Goal: Task Accomplishment & Management: Complete application form

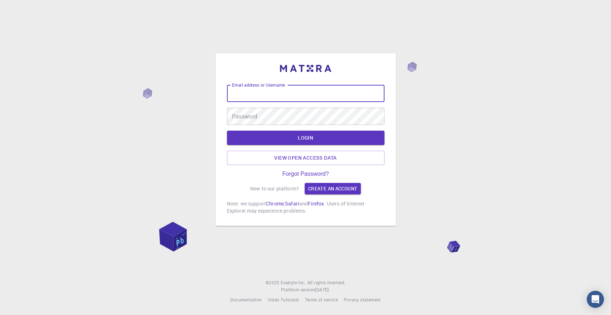
click at [276, 98] on input "Email address or Username" at bounding box center [305, 93] width 157 height 17
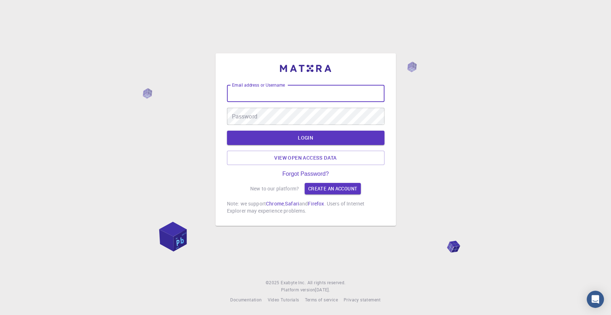
click at [276, 98] on input "Email address or Username" at bounding box center [305, 93] width 157 height 17
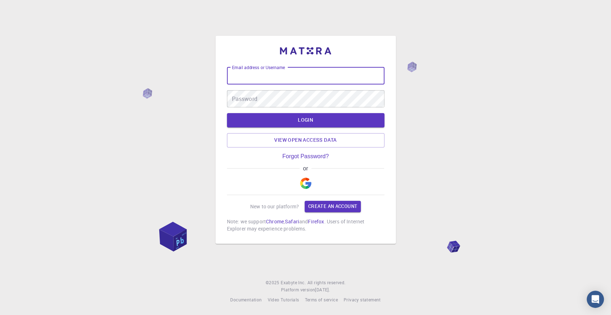
click at [271, 77] on input "Email address or Username" at bounding box center [305, 75] width 157 height 17
type input "jjfcr02@gmail.com"
click at [227, 113] on button "LOGIN" at bounding box center [305, 120] width 157 height 14
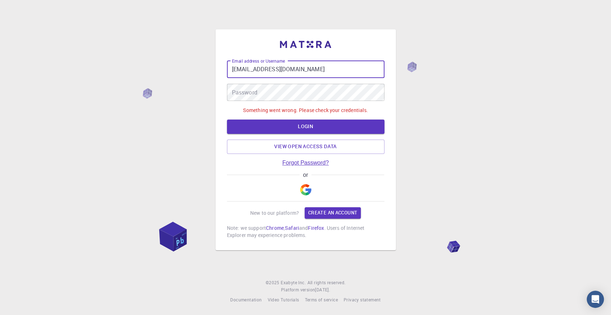
click at [321, 163] on link "Forgot Password?" at bounding box center [305, 163] width 47 height 6
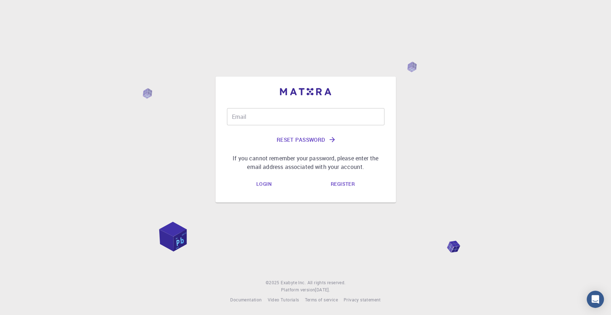
click at [303, 116] on input "Email" at bounding box center [305, 116] width 157 height 17
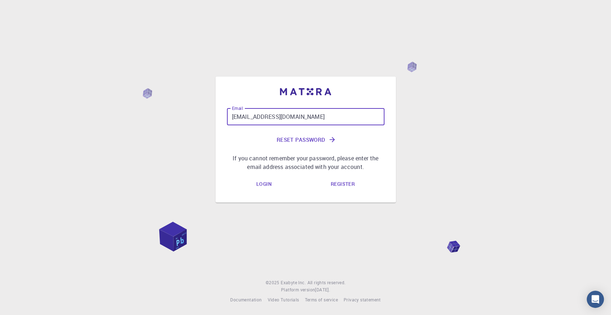
click at [294, 136] on button "Reset Password" at bounding box center [305, 139] width 157 height 17
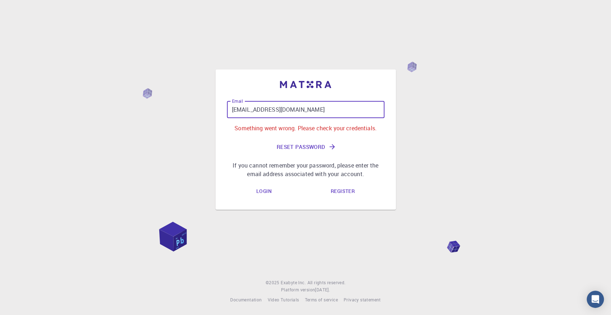
drag, startPoint x: 295, startPoint y: 111, endPoint x: 161, endPoint y: 89, distance: 135.6
click at [227, 101] on input "jjfcr02@gmail.com" at bounding box center [305, 109] width 157 height 17
type input "francisco.castillo@uaslp.mx"
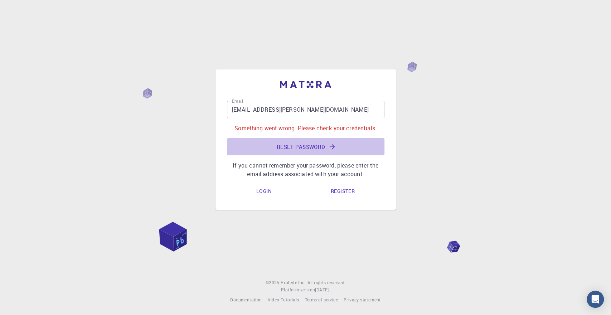
click at [300, 146] on button "Reset Password" at bounding box center [305, 146] width 157 height 17
click at [294, 145] on button "Reset Password" at bounding box center [305, 146] width 157 height 17
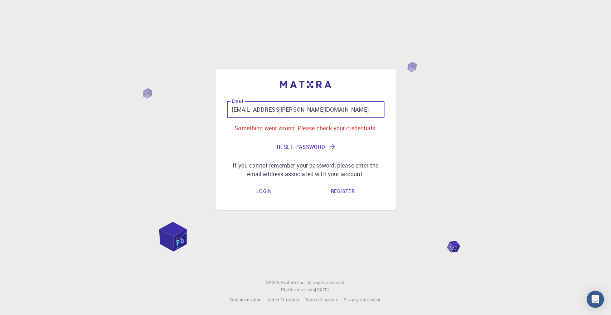
click at [310, 111] on input "francisco.castillo@uaslp.mx" at bounding box center [305, 109] width 157 height 17
click at [333, 190] on link "Register" at bounding box center [342, 191] width 35 height 14
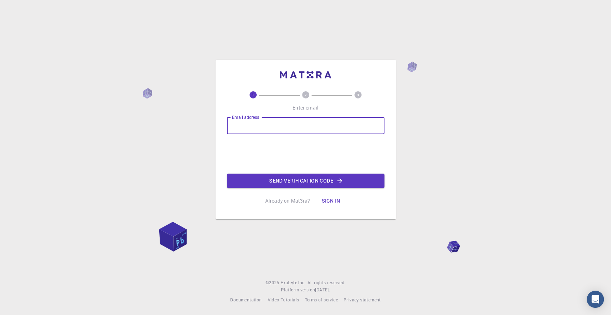
click at [290, 129] on input "Email address" at bounding box center [305, 125] width 157 height 17
type input "jjfcr02@gmail.com"
click at [331, 181] on button "Send verification code" at bounding box center [305, 181] width 157 height 14
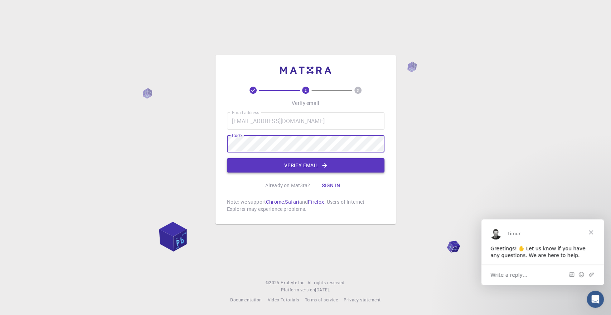
click at [284, 166] on button "Verify email" at bounding box center [305, 165] width 157 height 14
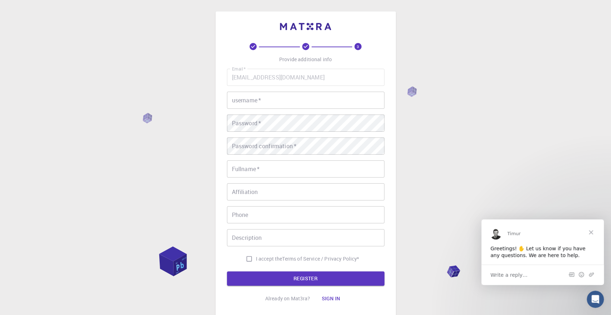
click at [295, 94] on input "username   *" at bounding box center [305, 100] width 157 height 17
type input "NOGARD"
click at [455, 113] on div "3 Provide additional info Email   * jjfcr02@gmail.com Email   * username   * NO…" at bounding box center [305, 182] width 611 height 364
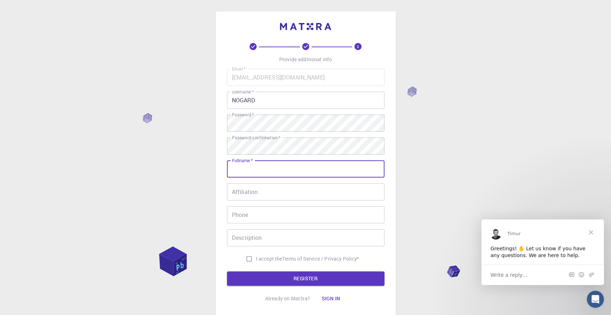
click at [259, 166] on input "Fullname   *" at bounding box center [305, 168] width 157 height 17
type input "[PERSON_NAME] [PERSON_NAME] [PERSON_NAME]"
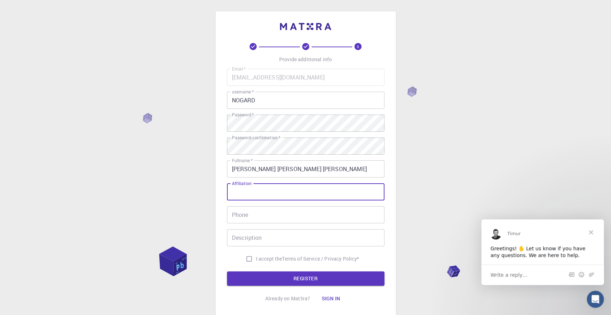
click at [273, 194] on input "Affiliation" at bounding box center [305, 191] width 157 height 17
type input "Instituto de Física, Universidad Autónoma de San Luis Potosí"
click at [294, 220] on input "Phone" at bounding box center [305, 214] width 157 height 17
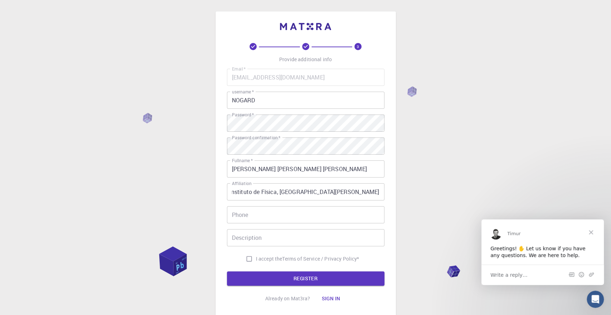
click at [133, 186] on div "3 Provide additional info Email   * jjfcr02@gmail.com Email   * username   * NO…" at bounding box center [305, 182] width 611 height 364
click at [248, 255] on input "I accept the Terms of Service / Privacy Policy *" at bounding box center [249, 259] width 14 height 14
checkbox input "true"
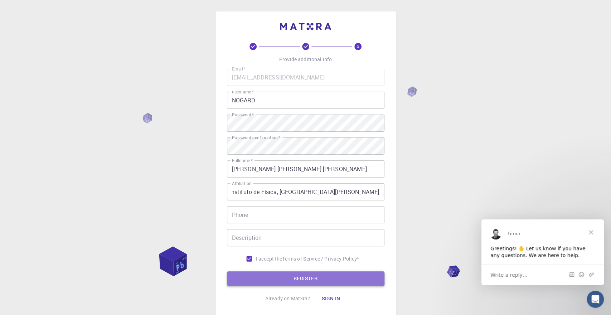
click at [345, 274] on button "REGISTER" at bounding box center [305, 278] width 157 height 14
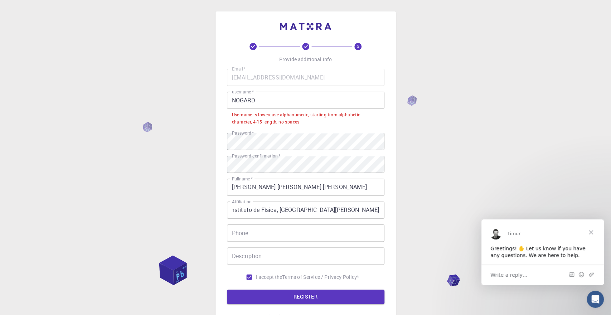
click at [318, 104] on input "NOGARD" at bounding box center [305, 100] width 157 height 17
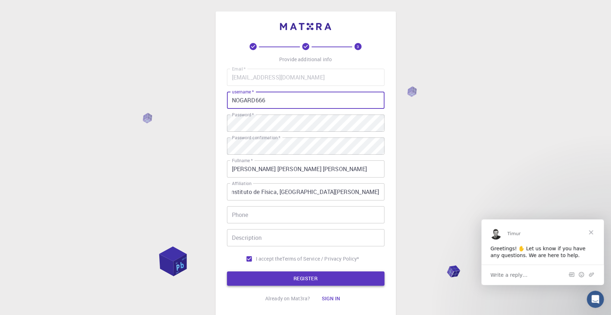
click at [291, 278] on button "REGISTER" at bounding box center [305, 278] width 157 height 14
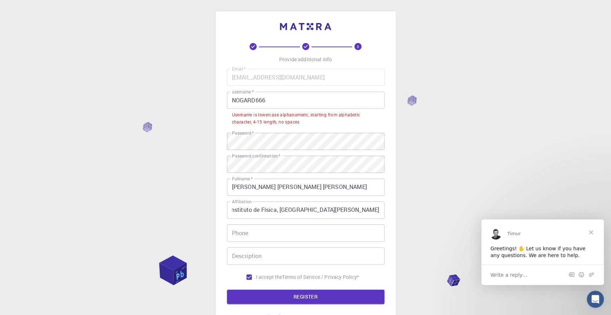
click at [256, 102] on input "NOGARD666" at bounding box center [305, 100] width 157 height 17
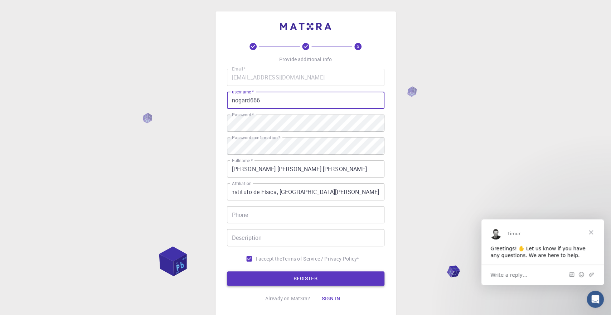
type input "nogard666"
click at [313, 276] on button "REGISTER" at bounding box center [305, 278] width 157 height 14
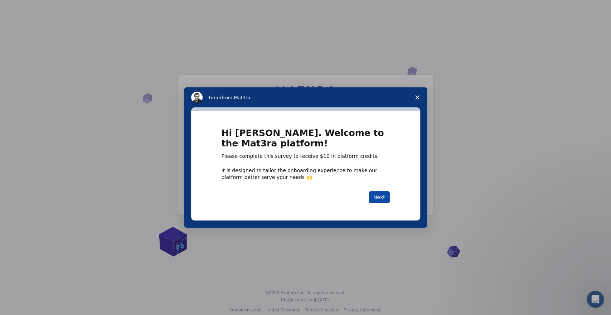
click at [376, 191] on button "Next" at bounding box center [378, 197] width 21 height 12
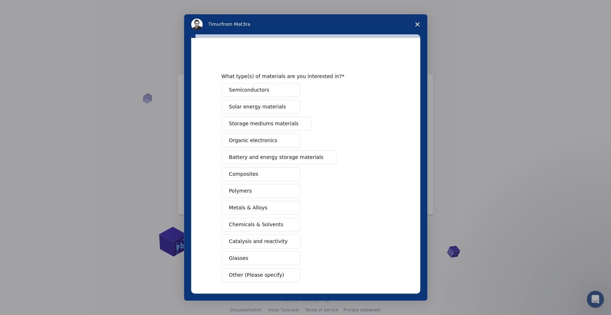
drag, startPoint x: 368, startPoint y: 241, endPoint x: 370, endPoint y: 235, distance: 6.9
click at [370, 235] on div "Semiconductors Solar energy materials Storage mediums materials Organic electro…" at bounding box center [305, 182] width 168 height 199
click at [272, 91] on button "Semiconductors" at bounding box center [260, 90] width 79 height 14
click at [275, 91] on button "Semiconductors" at bounding box center [260, 90] width 79 height 14
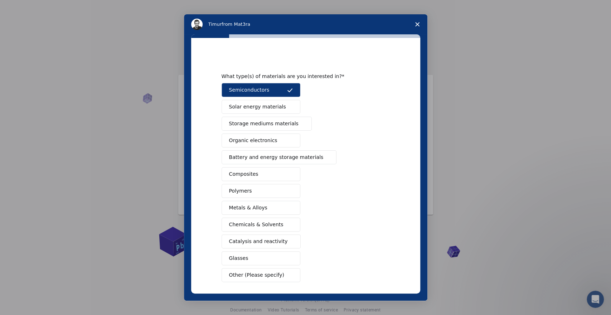
click at [297, 110] on button "Solar energy materials" at bounding box center [260, 107] width 79 height 14
click at [298, 121] on span "Intercom messenger" at bounding box center [301, 124] width 6 height 6
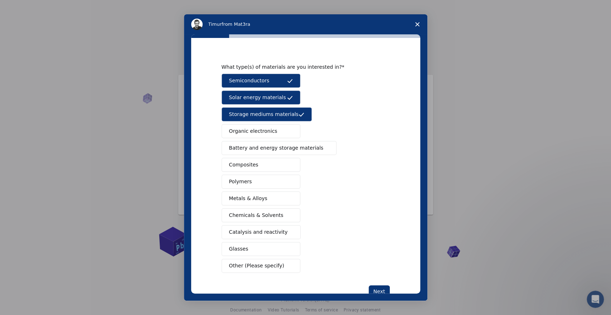
scroll to position [28, 0]
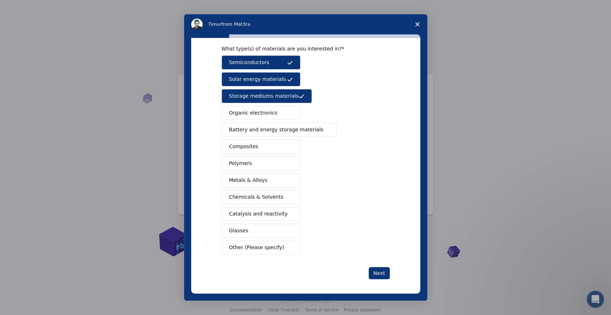
click at [281, 142] on button "Composites" at bounding box center [260, 147] width 79 height 14
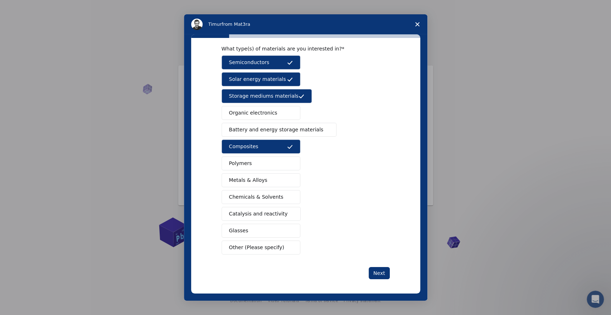
scroll to position [10, 0]
click at [286, 157] on button "Polymers" at bounding box center [260, 163] width 79 height 14
click at [288, 181] on span "Intercom messenger" at bounding box center [290, 180] width 6 height 6
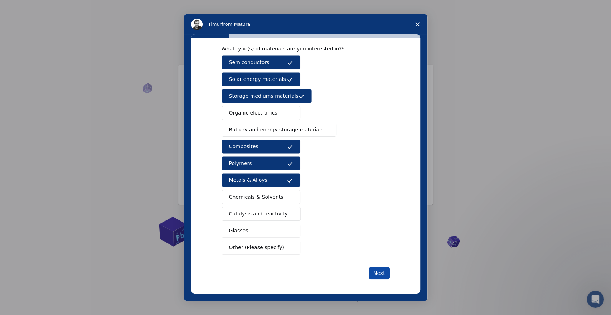
click at [383, 270] on button "Next" at bounding box center [378, 273] width 21 height 12
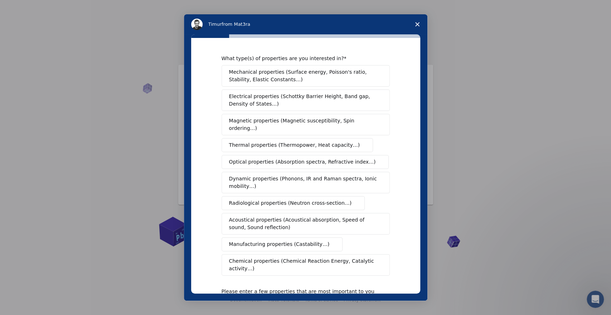
click at [312, 99] on span "Electrical properties (Schottky Barrier Height, Band gap, Density of States…)" at bounding box center [303, 100] width 149 height 15
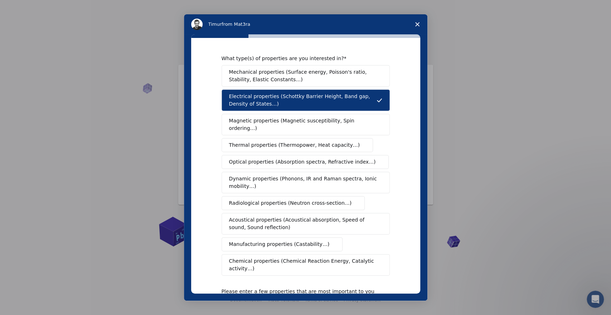
click at [273, 115] on button "Magnetic properties (Magnetic susceptibility, Spin ordering…)" at bounding box center [305, 124] width 168 height 21
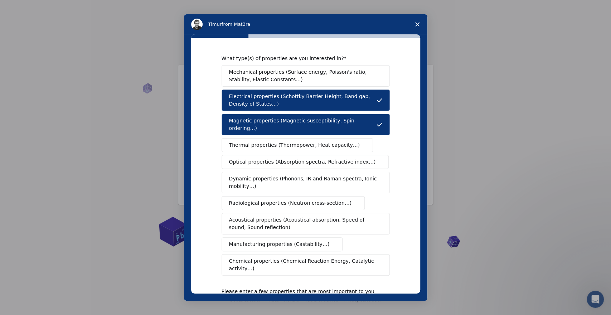
click at [325, 141] on span "Thermal properties (Thermopower, Heat capacity…)" at bounding box center [294, 145] width 131 height 8
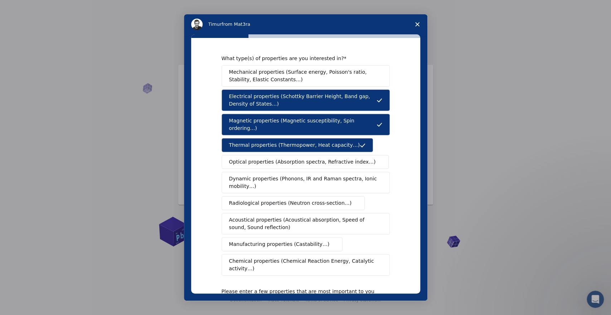
click at [320, 158] on span "Optical properties (Absorption spectra, Refractive index…)" at bounding box center [302, 162] width 147 height 8
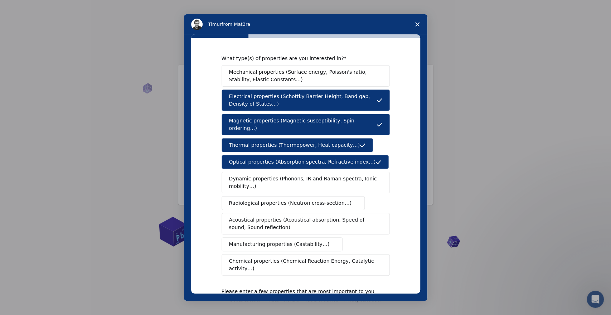
click at [337, 175] on span "Dynamic properties (Phonons, IR and Raman spectra, Ionic mobility…)" at bounding box center [303, 182] width 148 height 15
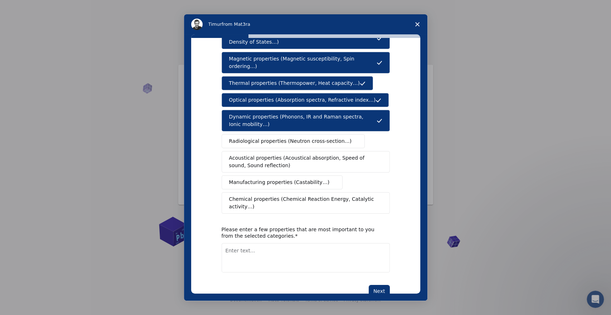
scroll to position [65, 0]
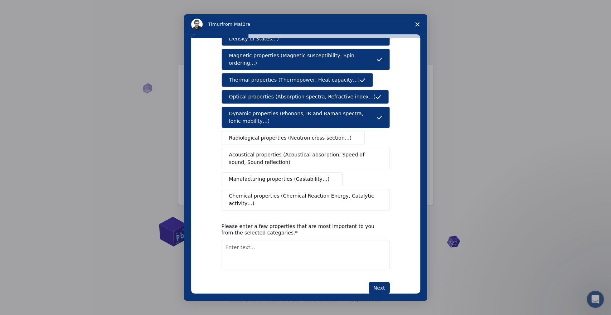
click at [276, 240] on textarea "Enter text..." at bounding box center [305, 254] width 168 height 29
type textarea "tehrmal emmsivity, Raman, IR,"
click at [385, 282] on button "Next" at bounding box center [378, 288] width 21 height 12
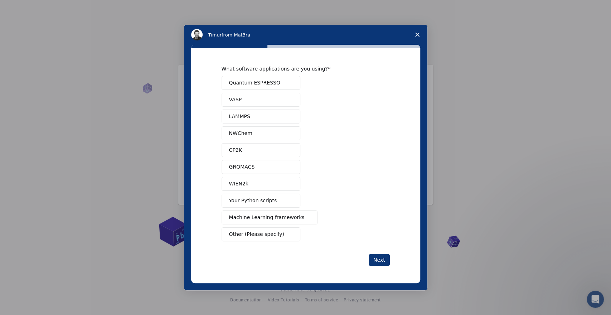
scroll to position [0, 0]
click at [378, 108] on div "Quantum ESPRESSO VASP LAMMPS NWChem CP2K GROMACS WIEN2k Your Python scripts Mac…" at bounding box center [305, 158] width 168 height 165
click at [266, 80] on button "Quantum ESPRESSO" at bounding box center [260, 83] width 79 height 14
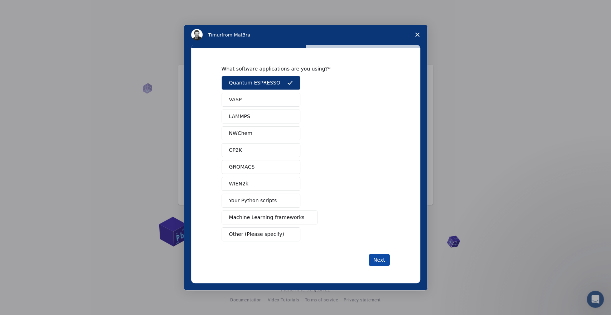
click at [373, 256] on button "Next" at bounding box center [378, 260] width 21 height 12
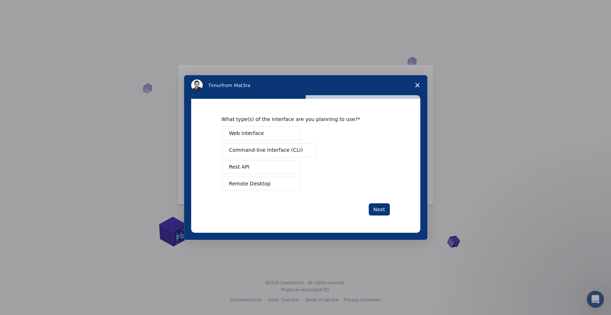
click at [287, 133] on button "Web interface" at bounding box center [260, 133] width 79 height 14
click at [295, 132] on button "Web interface" at bounding box center [260, 133] width 79 height 14
click at [270, 134] on button "Web interface" at bounding box center [260, 133] width 79 height 14
click at [274, 182] on button "Remote Desktop" at bounding box center [260, 184] width 79 height 14
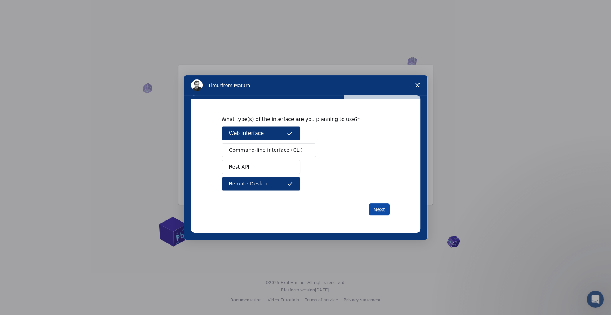
click at [380, 207] on button "Next" at bounding box center [378, 209] width 21 height 12
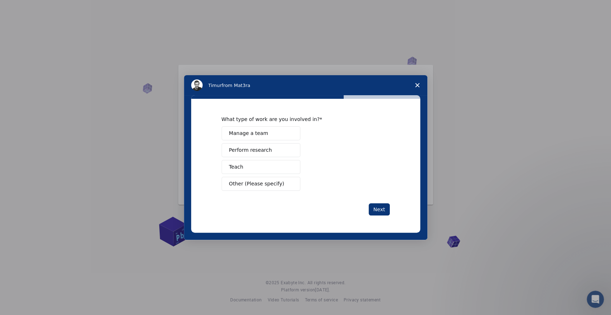
click at [267, 129] on button "Manage a team" at bounding box center [260, 133] width 79 height 14
click at [282, 165] on button "Teach" at bounding box center [260, 167] width 79 height 14
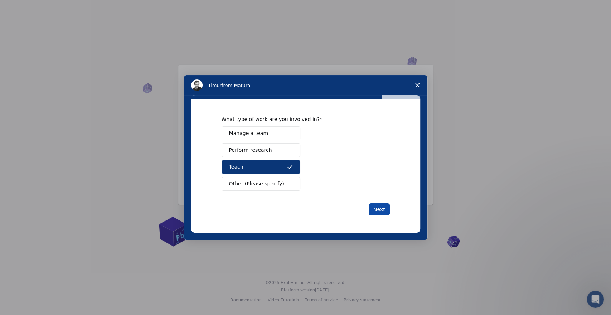
click at [384, 213] on button "Next" at bounding box center [378, 209] width 21 height 12
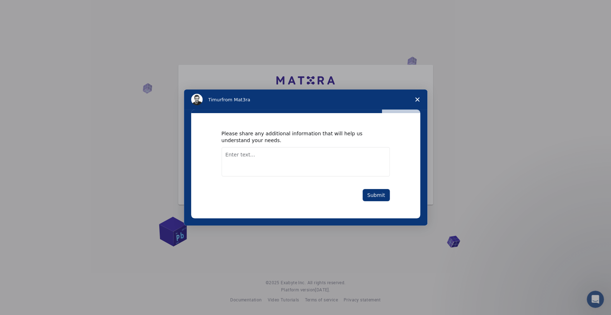
click at [288, 162] on textarea "Enter text..." at bounding box center [305, 161] width 168 height 29
click at [373, 193] on button "Submit" at bounding box center [375, 195] width 27 height 12
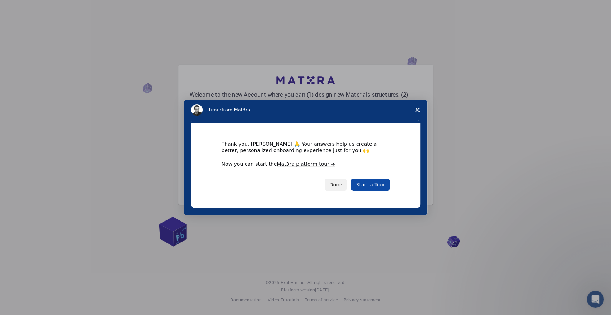
click at [377, 186] on link "Start a Tour" at bounding box center [370, 185] width 38 height 12
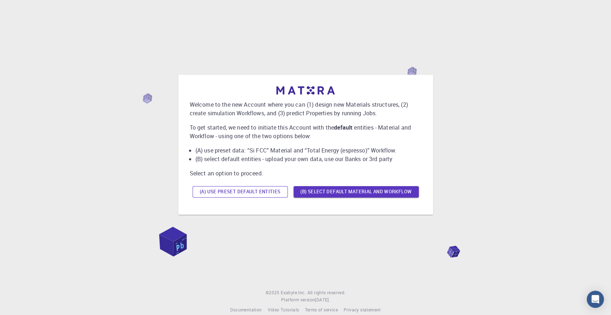
click at [259, 194] on button "(A) Use preset default entities" at bounding box center [239, 191] width 95 height 11
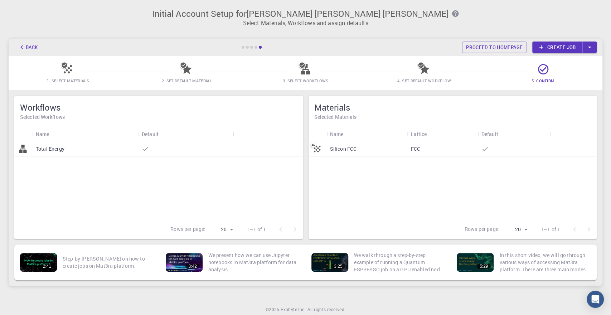
click at [503, 18] on h3 "Initial Account Setup for [PERSON_NAME] [PERSON_NAME] [PERSON_NAME]" at bounding box center [305, 14] width 585 height 10
